Goal: Information Seeking & Learning: Learn about a topic

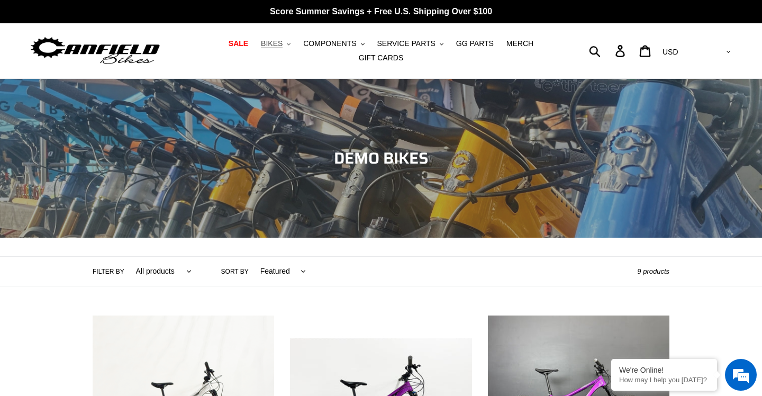
click at [274, 45] on span "BIKES" at bounding box center [272, 43] width 22 height 9
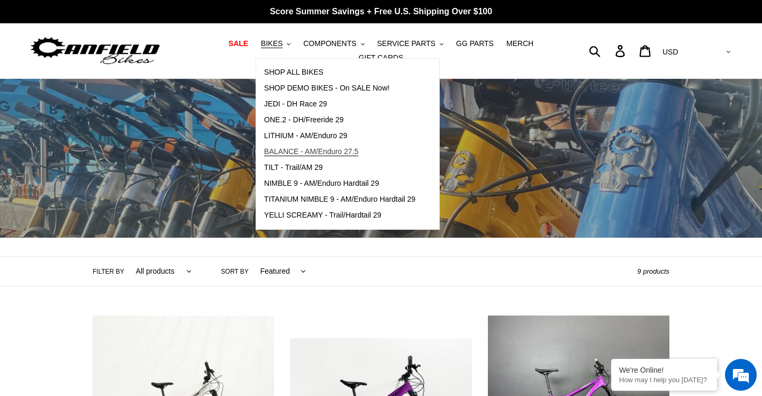
click at [297, 157] on link "BALANCE - AM/Enduro 27.5" at bounding box center [339, 152] width 167 height 16
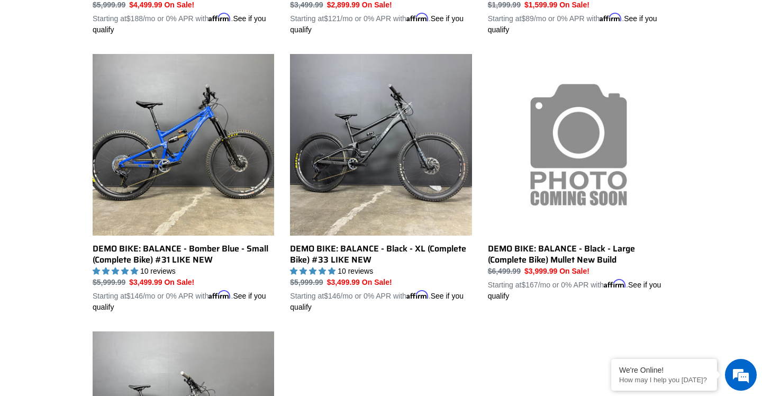
scroll to position [532, 0]
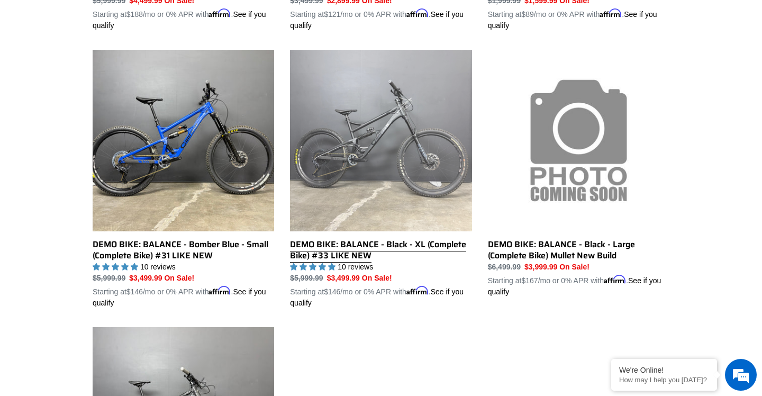
click at [388, 152] on link "DEMO BIKE: BALANCE - Black - XL (Complete Bike) #33 LIKE NEW" at bounding box center [381, 179] width 182 height 259
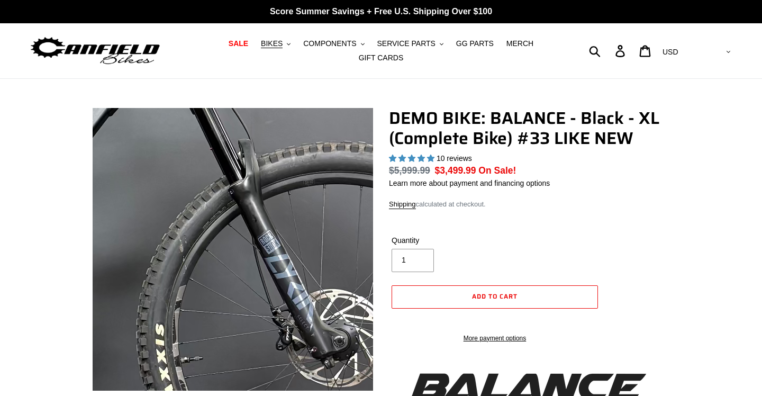
select select "highest-rating"
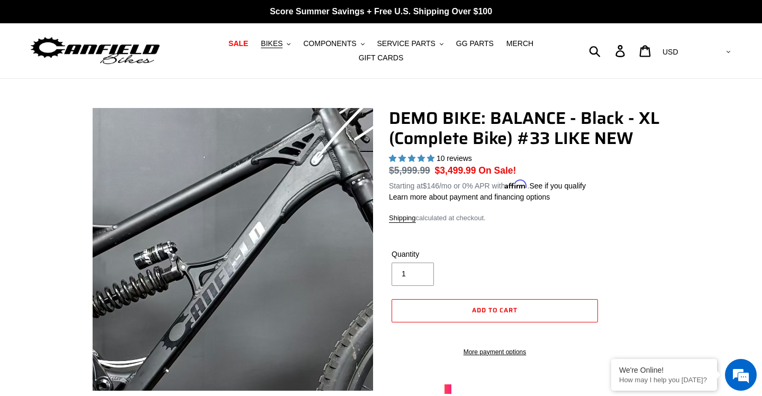
click at [238, 223] on img at bounding box center [219, 322] width 1058 height 1058
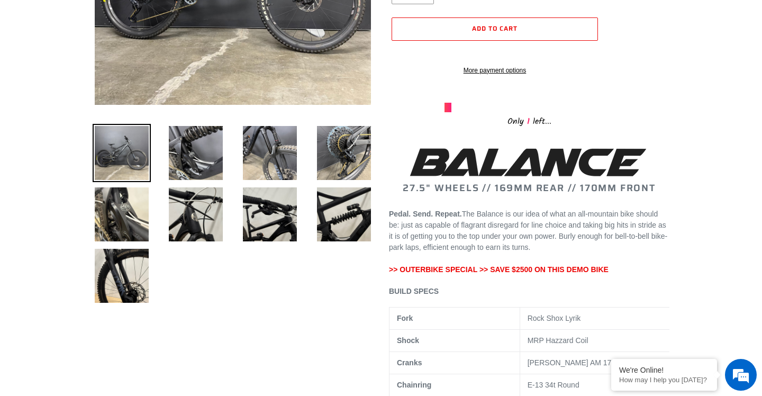
scroll to position [288, 0]
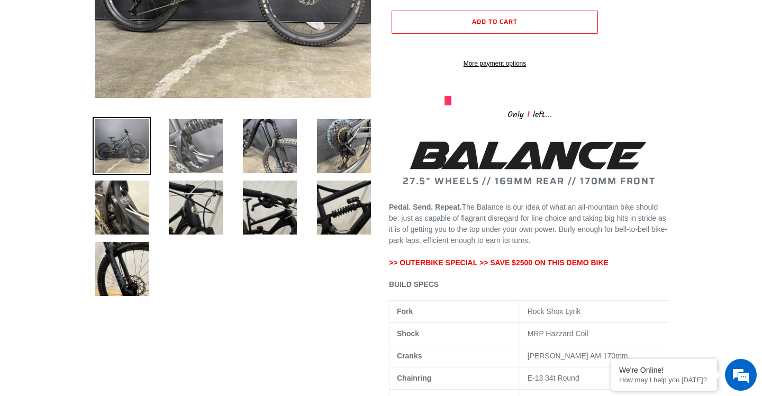
click at [194, 159] on img at bounding box center [196, 146] width 58 height 58
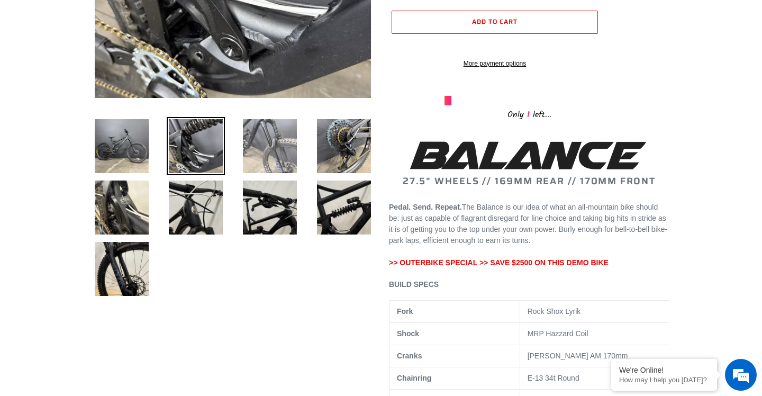
click at [279, 158] on img at bounding box center [270, 146] width 58 height 58
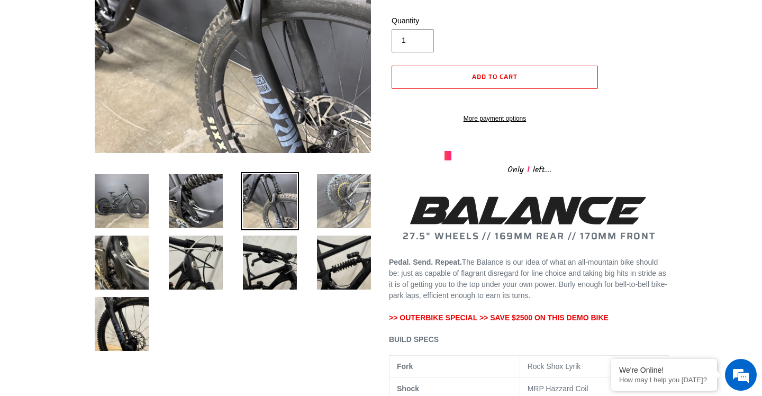
scroll to position [175, 0]
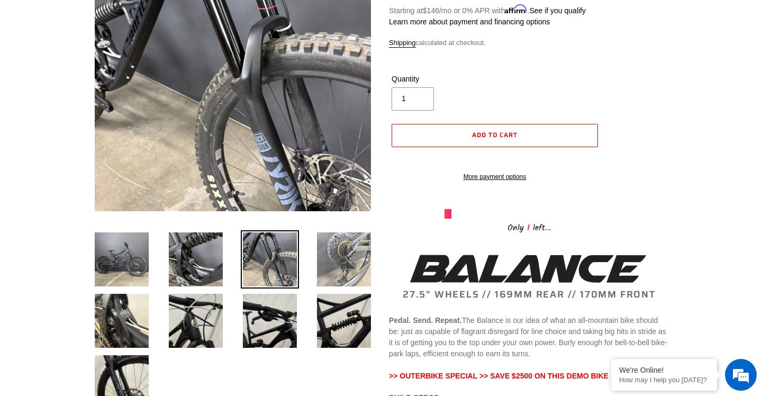
click at [349, 258] on img at bounding box center [344, 259] width 58 height 58
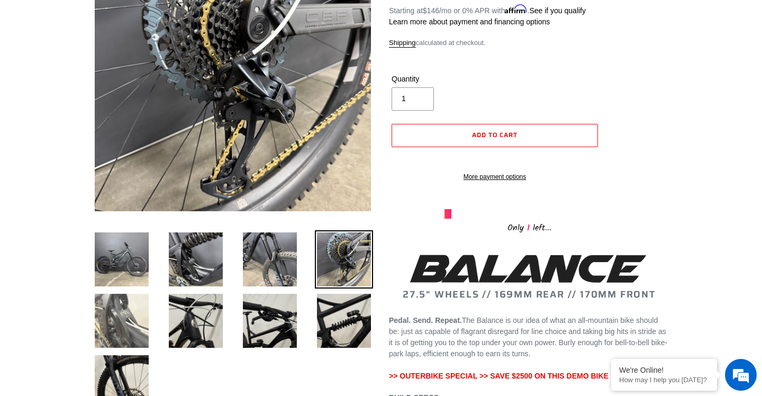
click at [124, 317] on img at bounding box center [122, 321] width 58 height 58
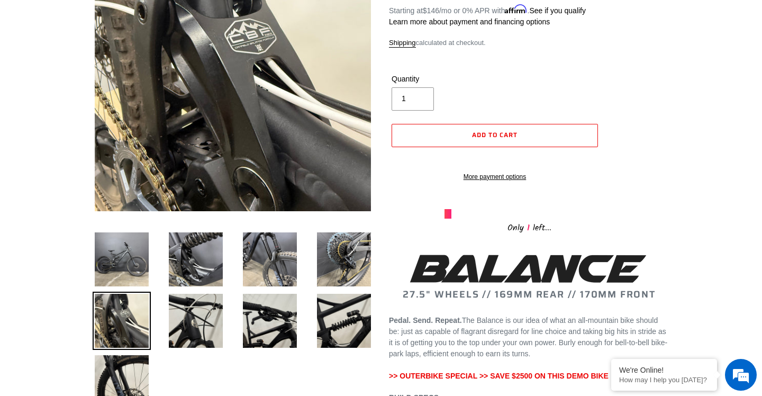
click at [163, 332] on li at bounding box center [188, 323] width 74 height 61
click at [185, 324] on img at bounding box center [196, 321] width 58 height 58
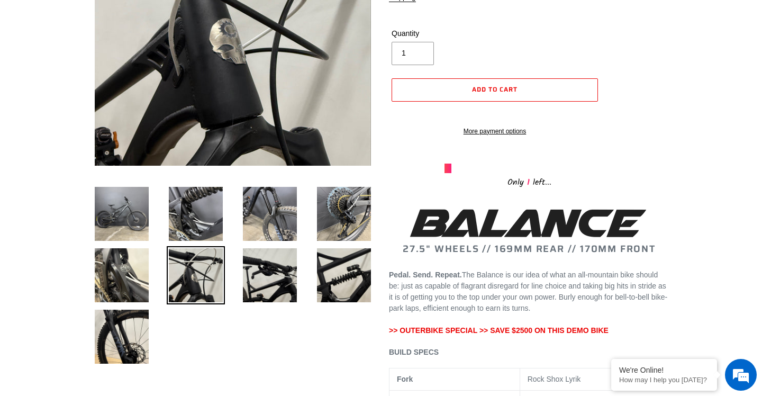
scroll to position [311, 0]
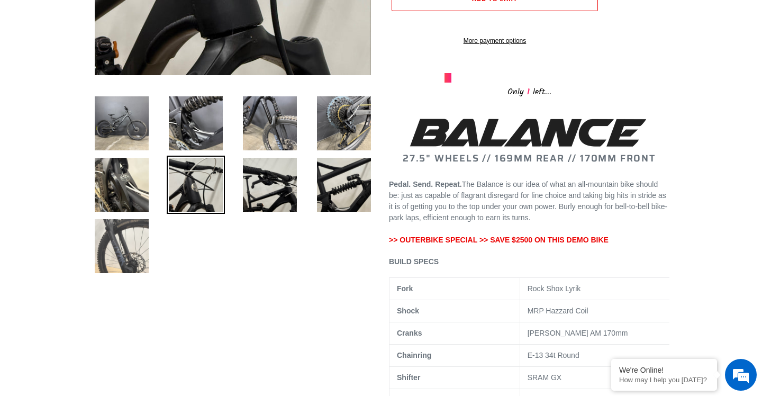
click at [140, 258] on img at bounding box center [122, 246] width 58 height 58
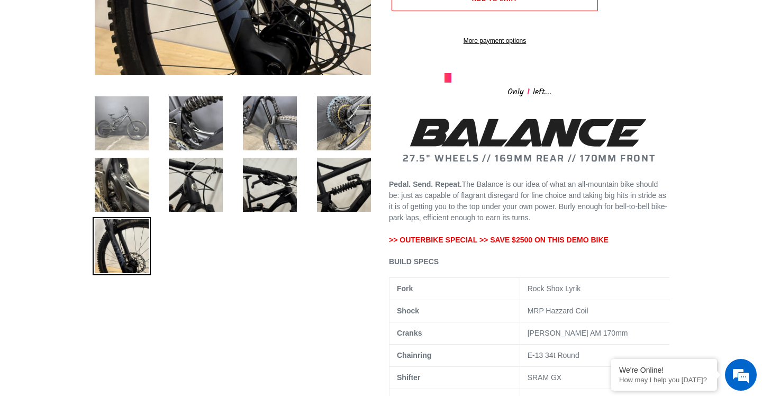
click at [132, 141] on img at bounding box center [122, 123] width 58 height 58
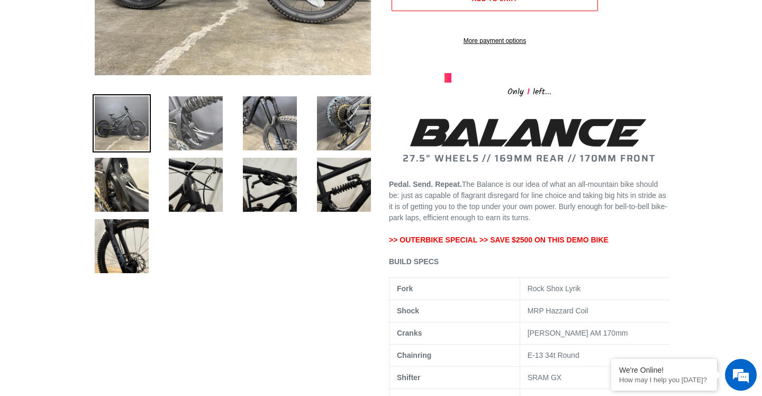
click at [209, 131] on img at bounding box center [196, 123] width 58 height 58
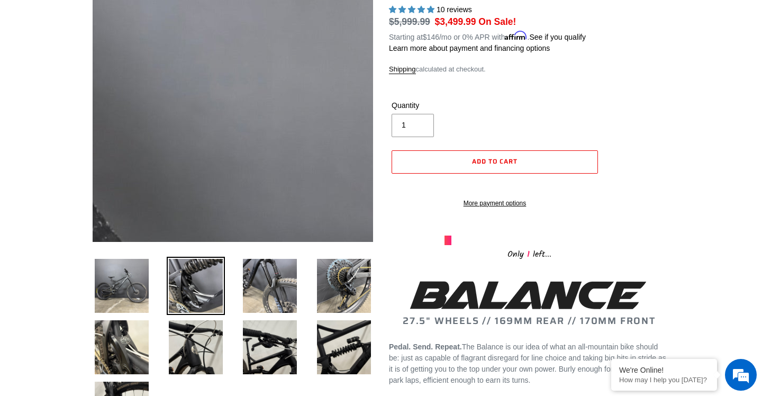
scroll to position [90, 0]
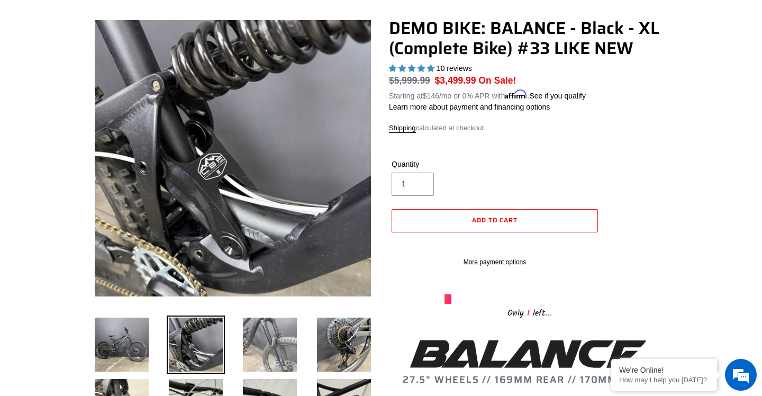
click at [271, 334] on img at bounding box center [270, 344] width 58 height 58
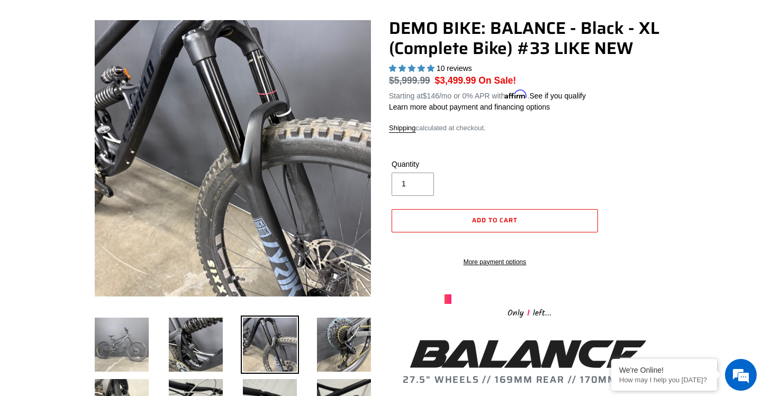
click at [105, 337] on img at bounding box center [122, 344] width 58 height 58
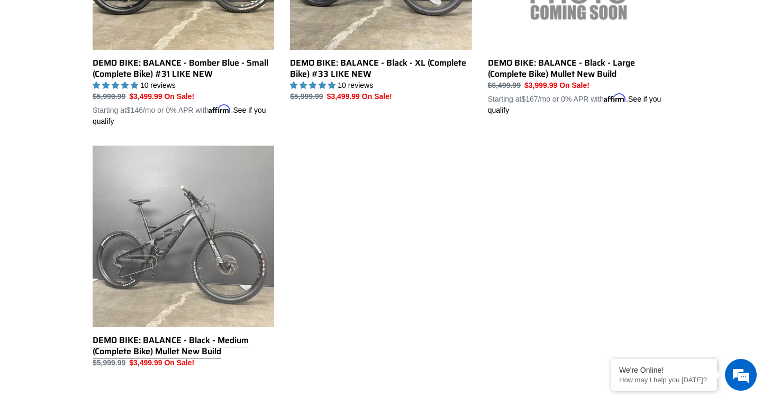
scroll to position [738, 0]
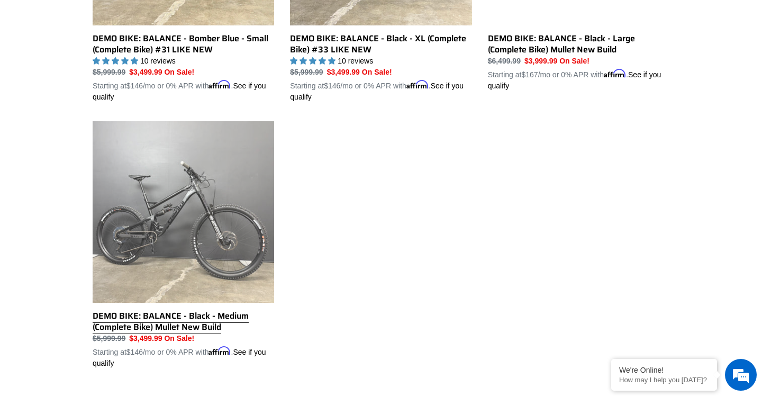
click at [235, 215] on link "DEMO BIKE: BALANCE - Black - Medium (Complete Bike) Mullet New Build" at bounding box center [184, 245] width 182 height 248
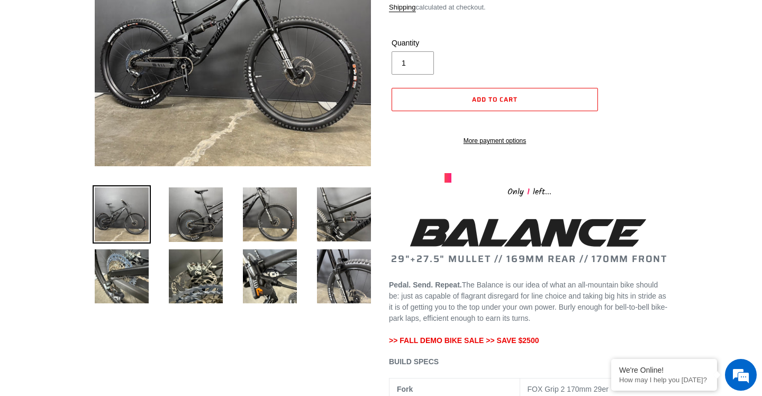
scroll to position [236, 0]
